Goal: Task Accomplishment & Management: Manage account settings

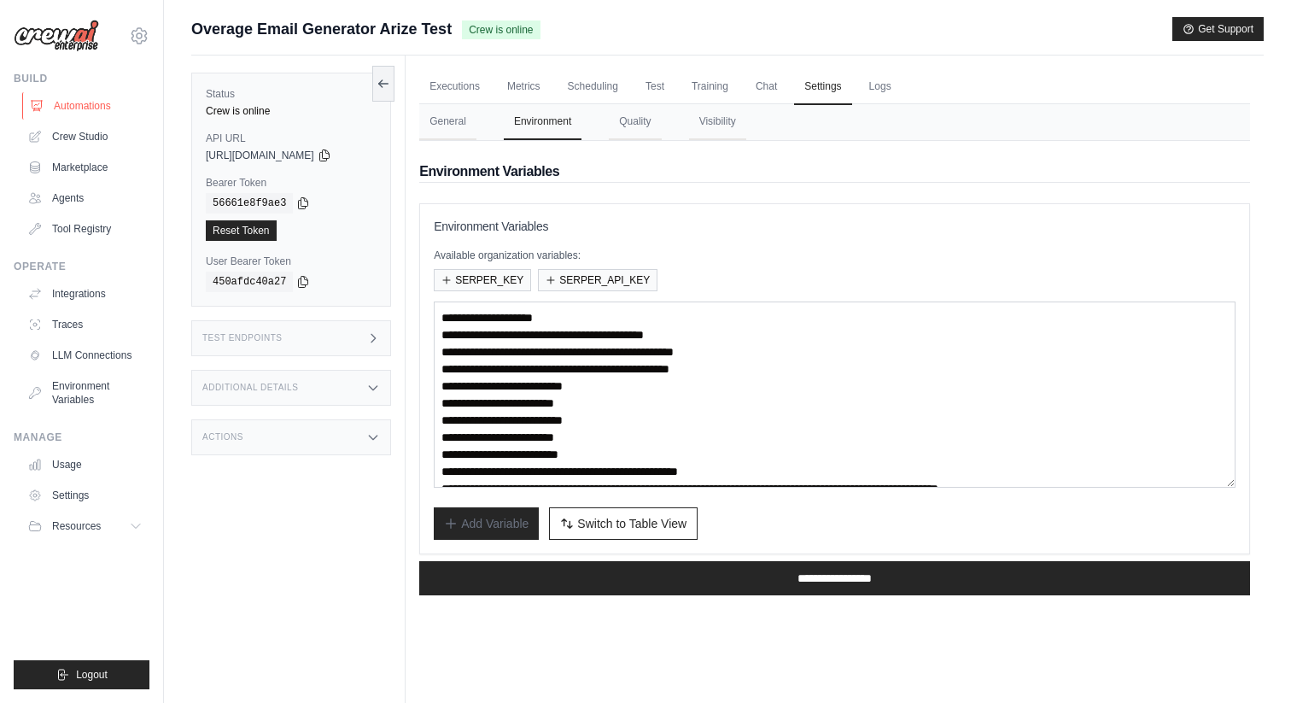
click at [100, 103] on link "Automations" at bounding box center [86, 105] width 129 height 27
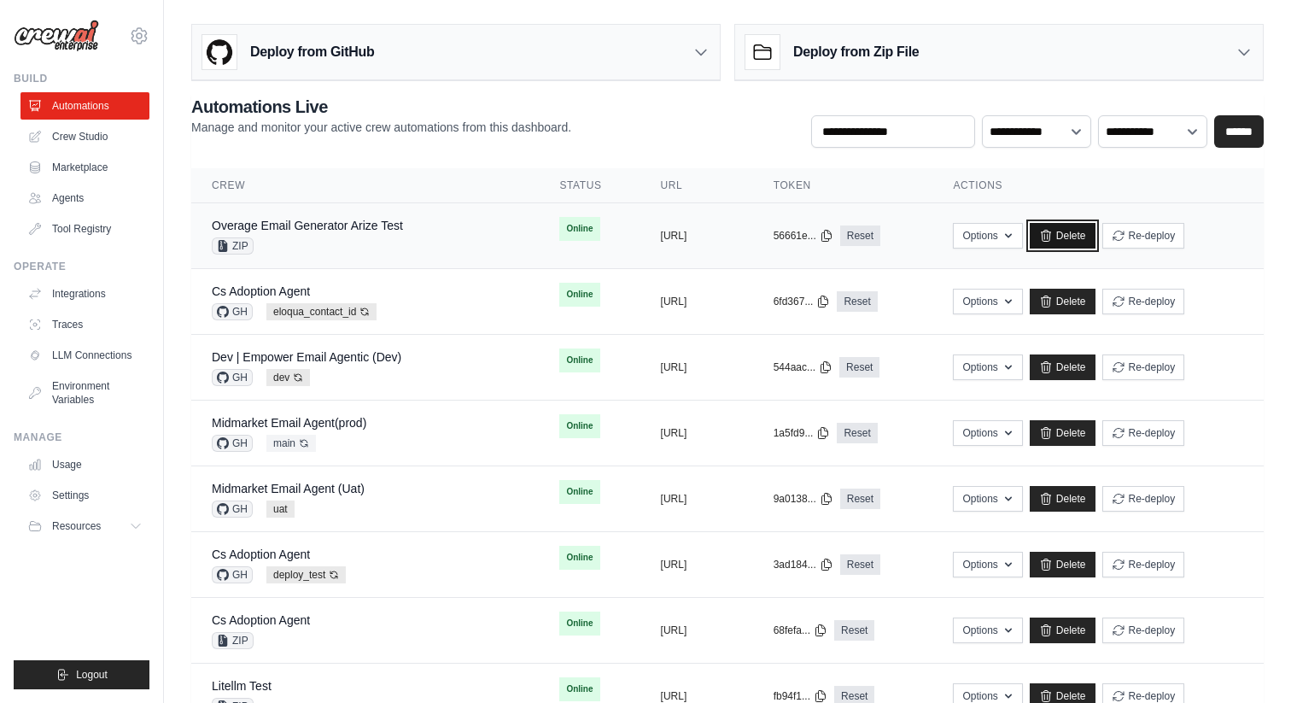
click at [1096, 238] on link "Delete" at bounding box center [1063, 236] width 66 height 26
